Goal: Task Accomplishment & Management: Complete application form

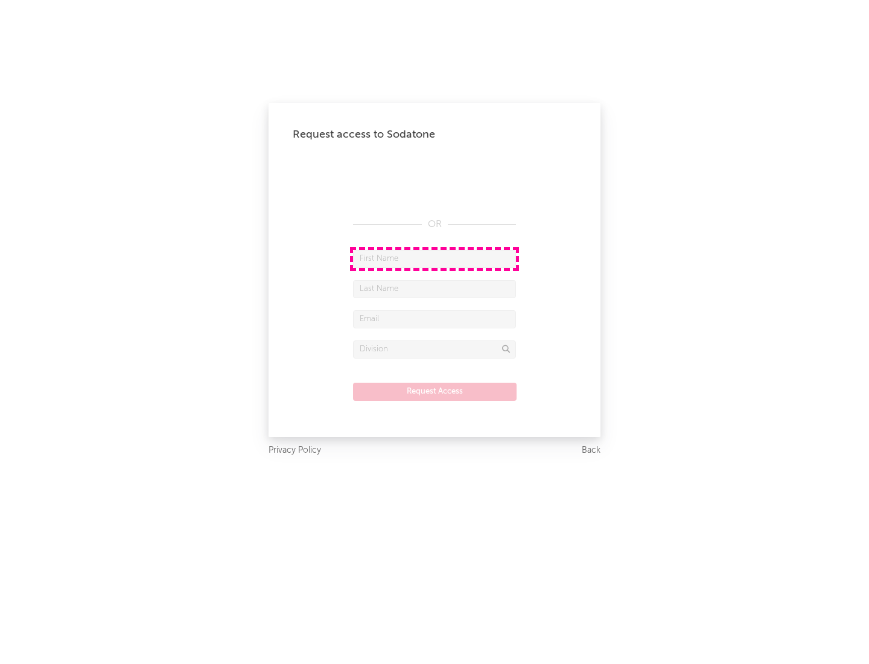
click at [434, 258] on input "text" at bounding box center [434, 259] width 163 height 18
type input "[PERSON_NAME]"
click at [434, 288] on input "text" at bounding box center [434, 289] width 163 height 18
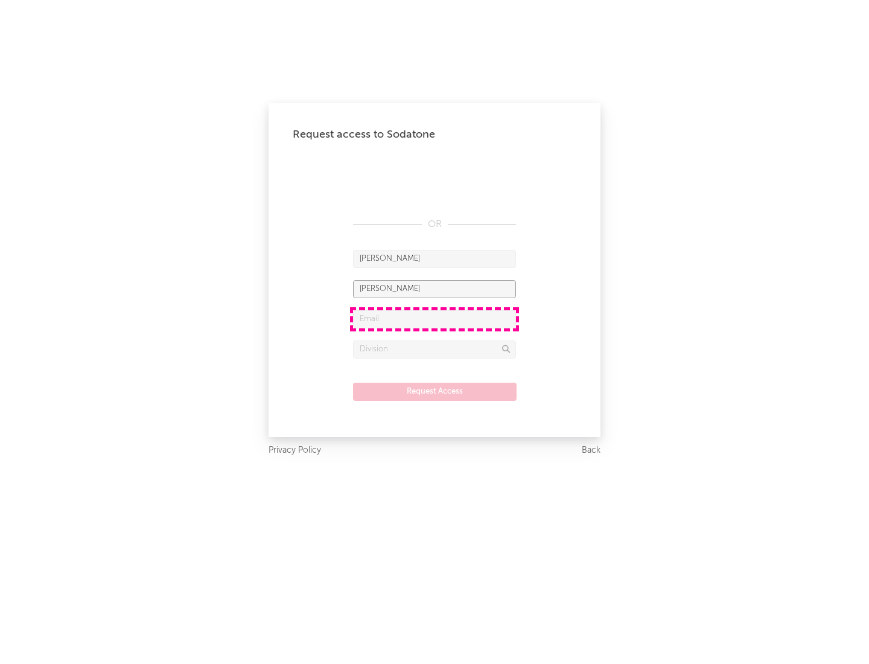
type input "[PERSON_NAME]"
click at [434, 319] on input "text" at bounding box center [434, 319] width 163 height 18
type input "[EMAIL_ADDRESS][DOMAIN_NAME]"
click at [434, 349] on input "text" at bounding box center [434, 349] width 163 height 18
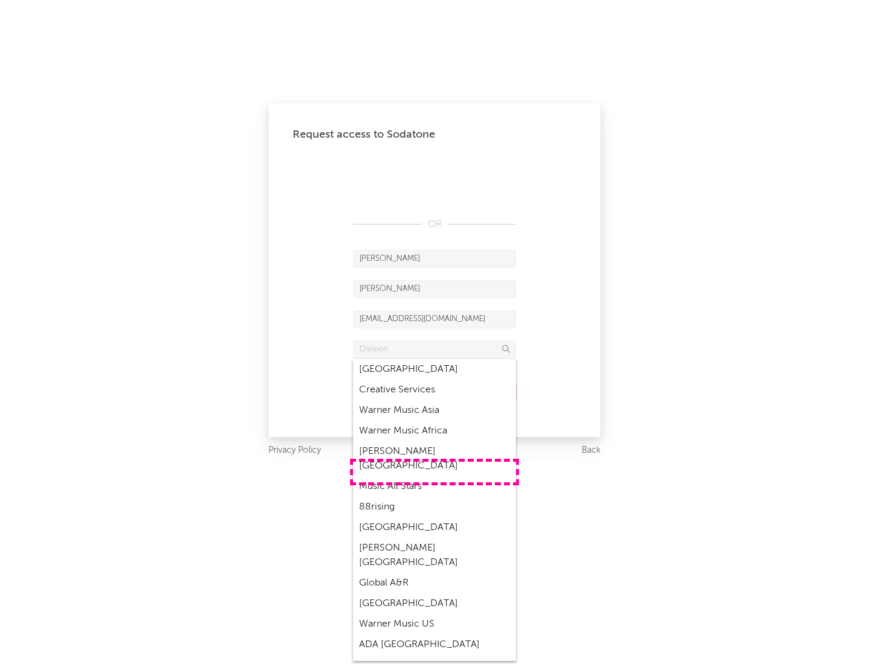
click at [434, 476] on div "Music All Stars" at bounding box center [434, 486] width 163 height 21
type input "Music All Stars"
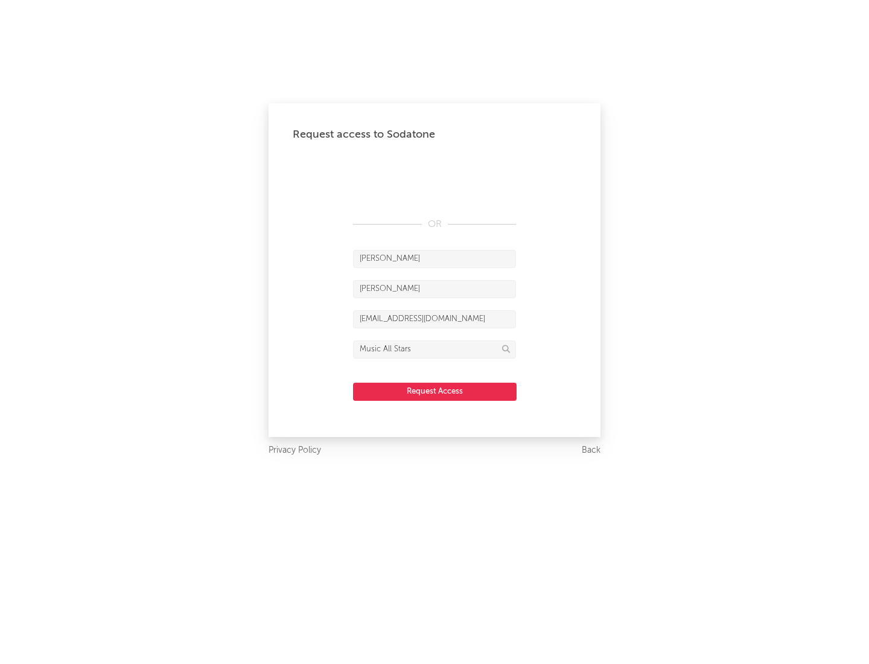
click at [434, 391] on button "Request Access" at bounding box center [435, 392] width 164 height 18
